Goal: Task Accomplishment & Management: Manage account settings

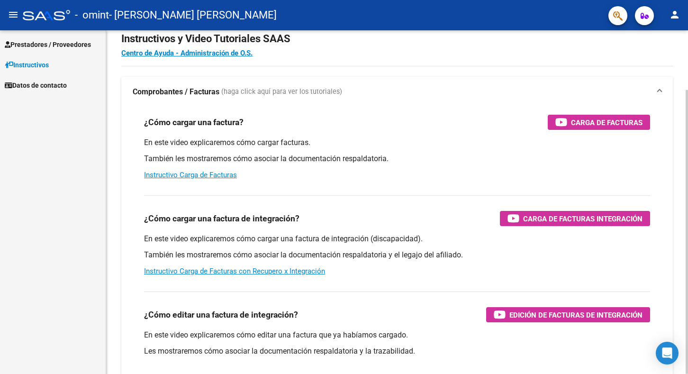
scroll to position [25, 0]
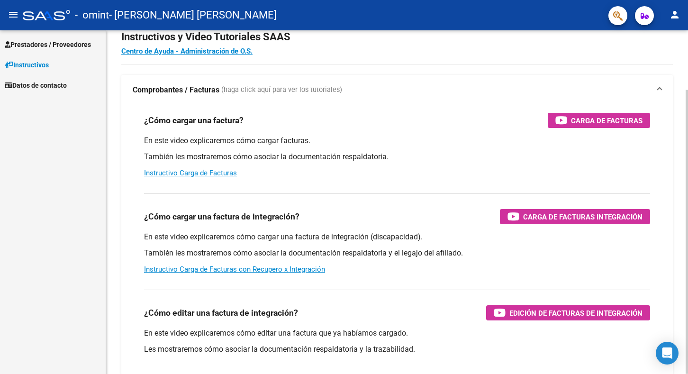
click at [166, 89] on strong "Comprobantes / Facturas" at bounding box center [176, 90] width 87 height 10
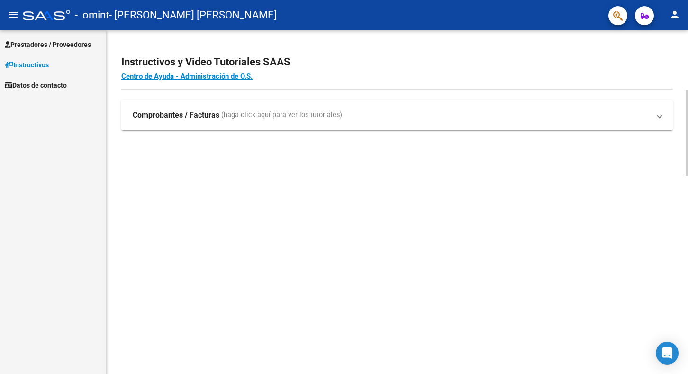
scroll to position [0, 0]
click at [166, 111] on strong "Comprobantes / Facturas" at bounding box center [176, 111] width 87 height 10
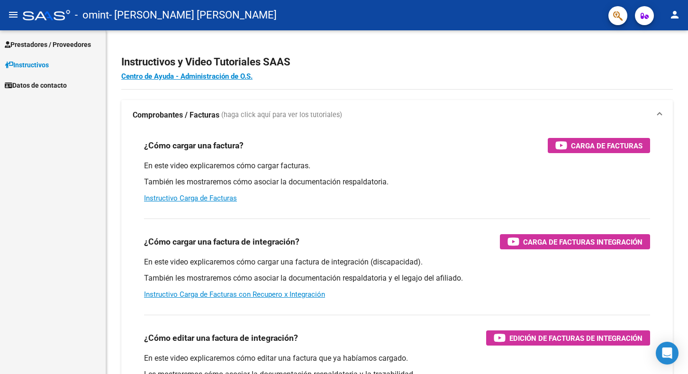
click at [44, 45] on span "Prestadores / Proveedores" at bounding box center [48, 44] width 86 height 10
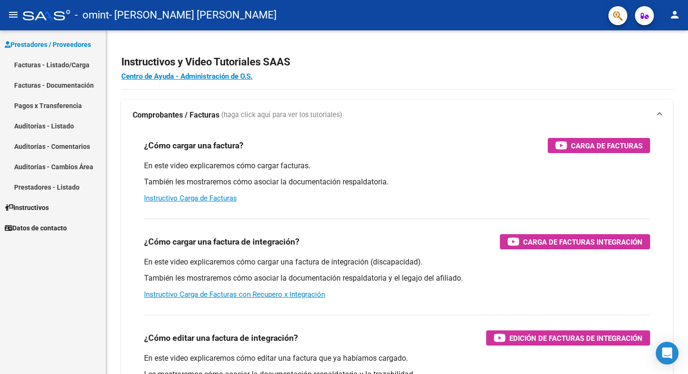
click at [30, 103] on link "Pagos x Transferencia" at bounding box center [53, 105] width 106 height 20
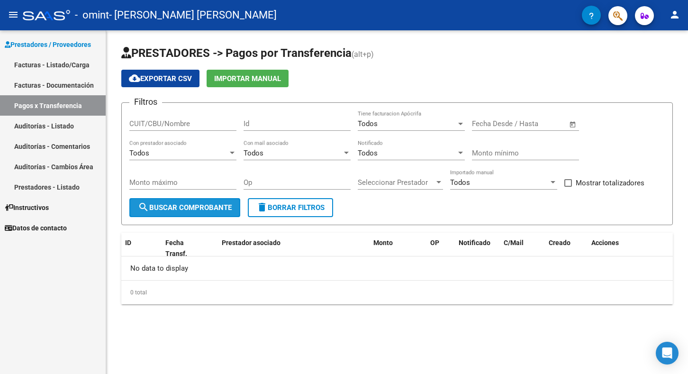
click at [169, 206] on span "search Buscar Comprobante" at bounding box center [185, 207] width 94 height 9
click at [132, 248] on div "ID" at bounding box center [141, 242] width 33 height 11
click at [154, 124] on input "CUIT/CBU/Nombre" at bounding box center [182, 123] width 107 height 9
type input "27206354394"
click at [224, 210] on span "search Buscar Comprobante" at bounding box center [185, 207] width 94 height 9
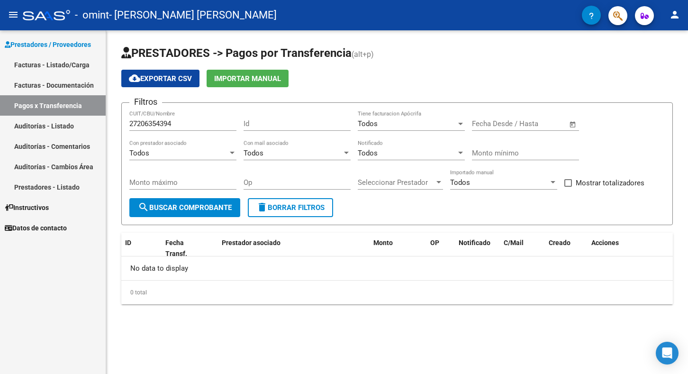
click at [177, 152] on div "Todos" at bounding box center [178, 153] width 98 height 9
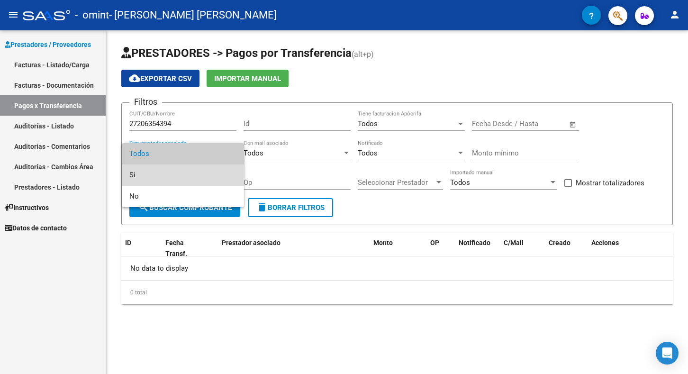
click at [163, 177] on span "Si" at bounding box center [182, 174] width 107 height 21
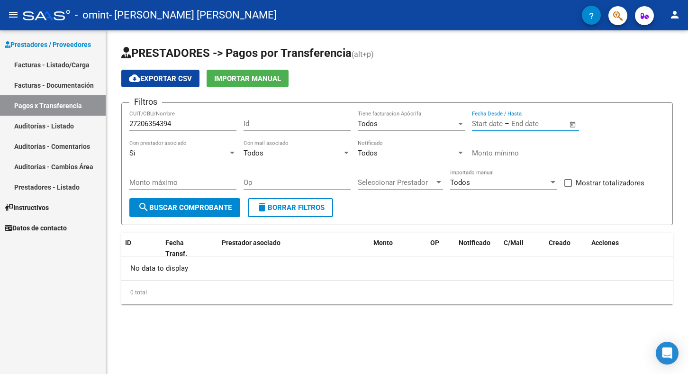
click at [485, 125] on input "text" at bounding box center [487, 123] width 31 height 9
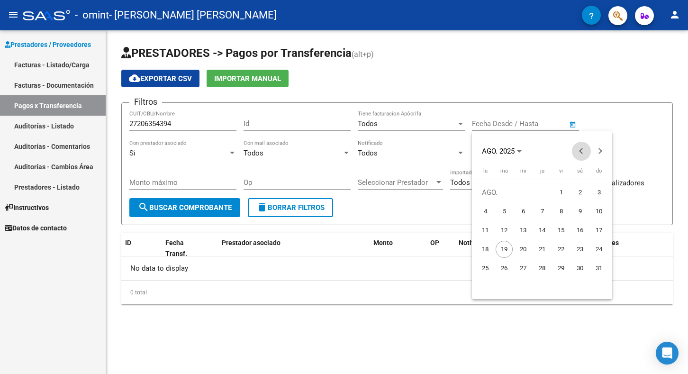
click at [580, 147] on span "Previous month" at bounding box center [581, 151] width 19 height 19
click at [635, 119] on div at bounding box center [344, 187] width 688 height 374
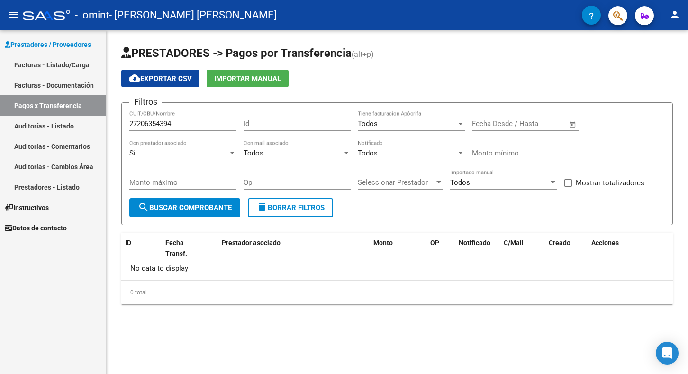
click at [571, 124] on span "Open calendar" at bounding box center [572, 124] width 23 height 23
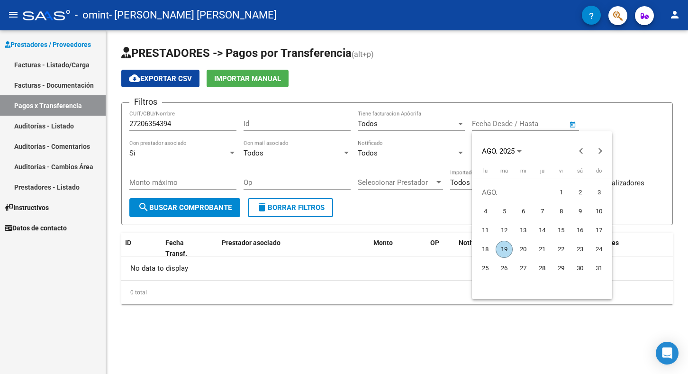
click at [505, 249] on span "19" at bounding box center [503, 249] width 17 height 17
click at [573, 123] on div at bounding box center [344, 187] width 688 height 374
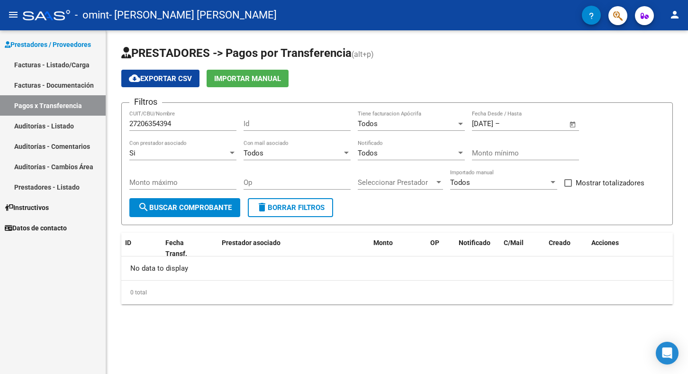
click at [522, 113] on div "[DATE] [DATE] – End date Fecha Desde / Hasta" at bounding box center [520, 120] width 96 height 20
click at [489, 126] on input "[DATE]" at bounding box center [482, 123] width 21 height 9
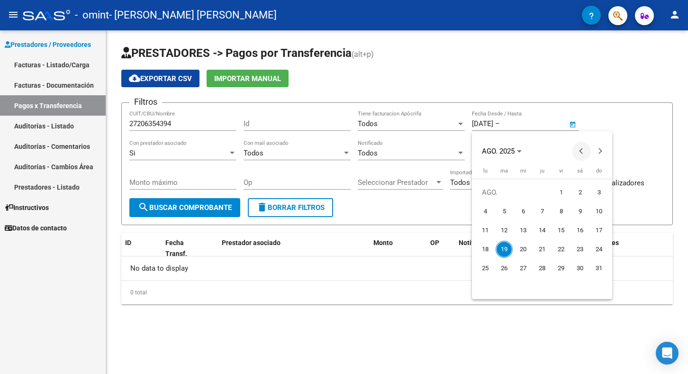
click at [582, 149] on button "Previous month" at bounding box center [581, 151] width 19 height 19
click at [502, 263] on span "22" at bounding box center [503, 267] width 17 height 17
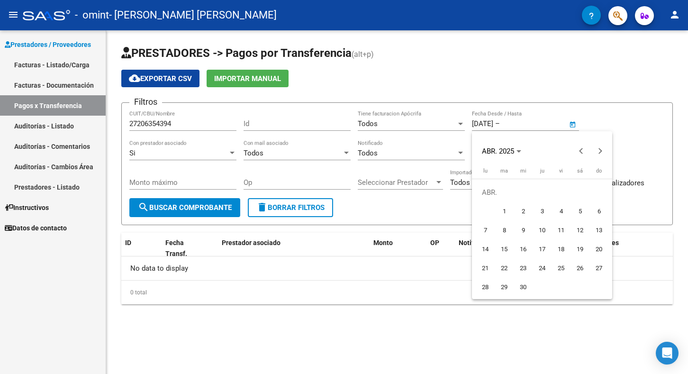
type input "[DATE]"
click at [514, 114] on div at bounding box center [344, 187] width 688 height 374
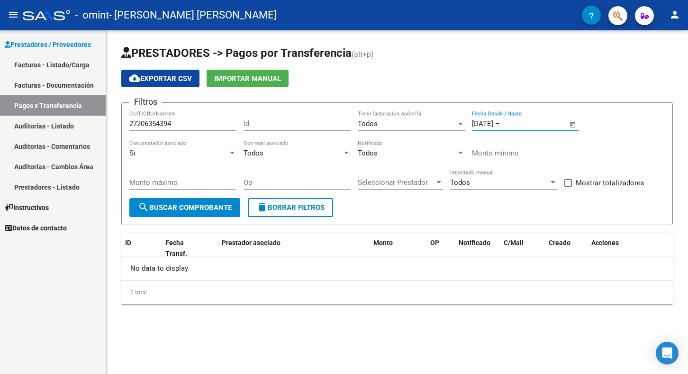
click at [527, 123] on input "text" at bounding box center [524, 123] width 46 height 9
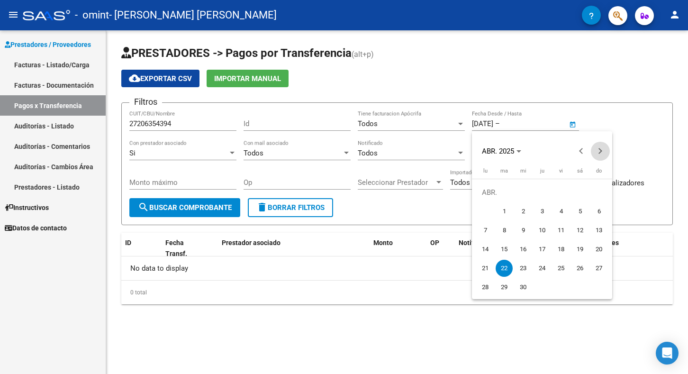
click at [599, 150] on button "Next month" at bounding box center [599, 151] width 19 height 19
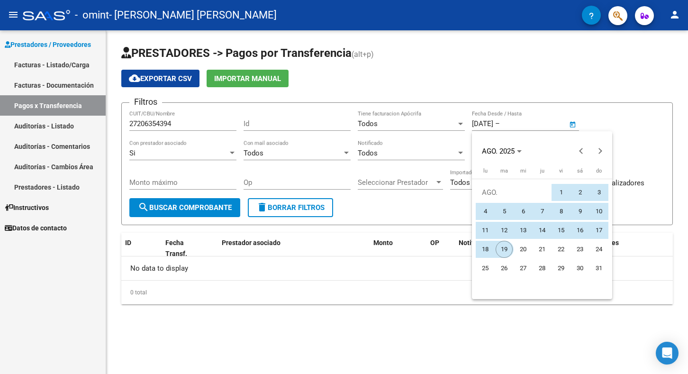
click at [508, 242] on span "19" at bounding box center [503, 249] width 17 height 17
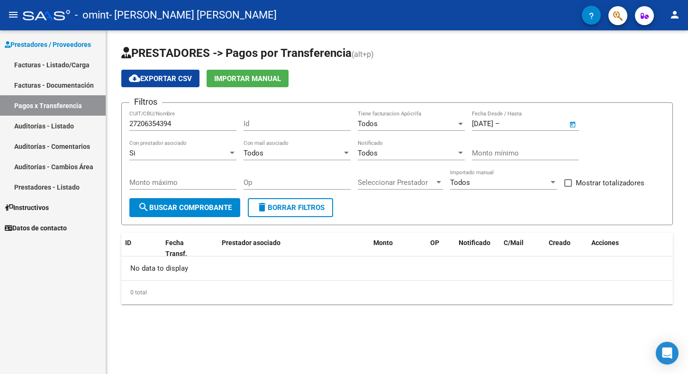
type input "[DATE]"
click at [379, 185] on span "Seleccionar Prestador" at bounding box center [396, 182] width 77 height 9
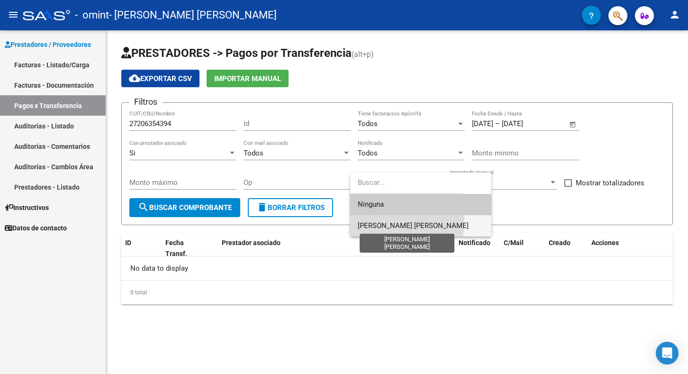
click at [385, 222] on span "[PERSON_NAME] [PERSON_NAME]" at bounding box center [413, 225] width 111 height 9
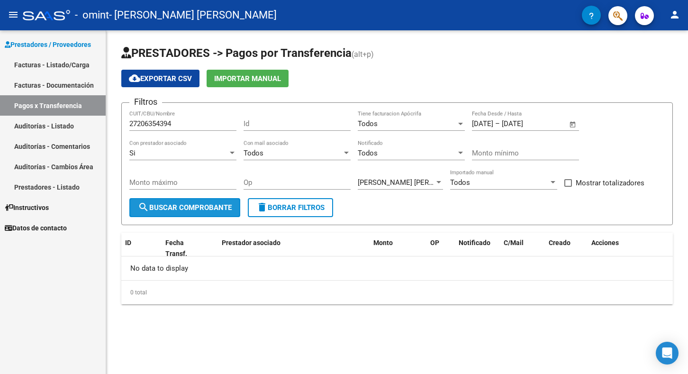
click at [166, 208] on span "search Buscar Comprobante" at bounding box center [185, 207] width 94 height 9
click at [199, 184] on input "Monto máximo" at bounding box center [182, 182] width 107 height 9
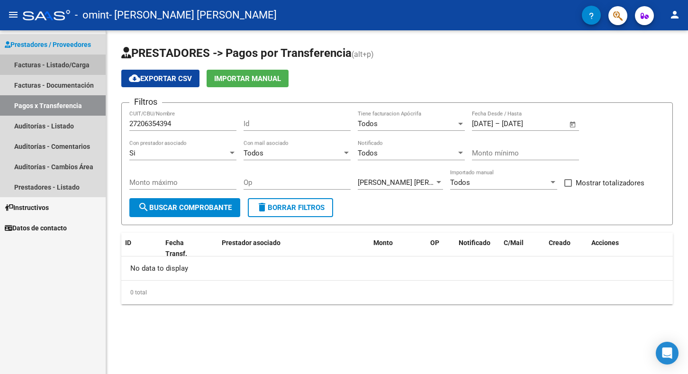
click at [34, 63] on link "Facturas - Listado/Carga" at bounding box center [53, 64] width 106 height 20
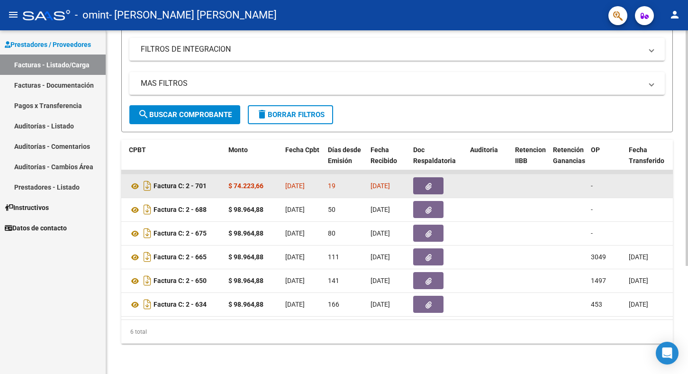
scroll to position [157, 0]
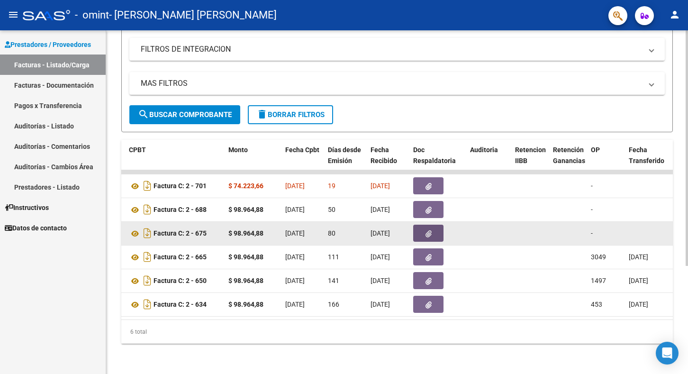
click at [430, 233] on icon "button" at bounding box center [428, 233] width 6 height 7
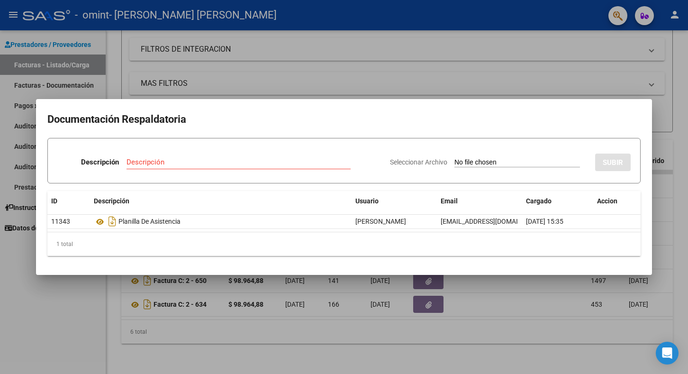
click at [450, 331] on div at bounding box center [344, 187] width 688 height 374
